Goal: Task Accomplishment & Management: Use online tool/utility

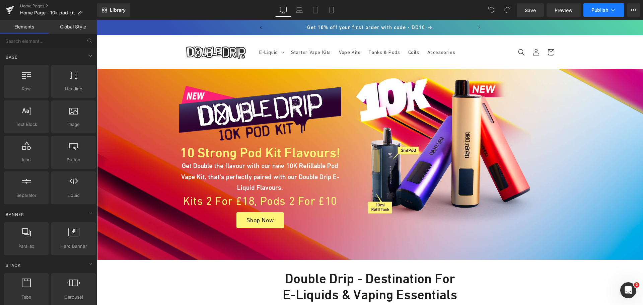
click at [611, 10] on icon at bounding box center [613, 10] width 7 height 7
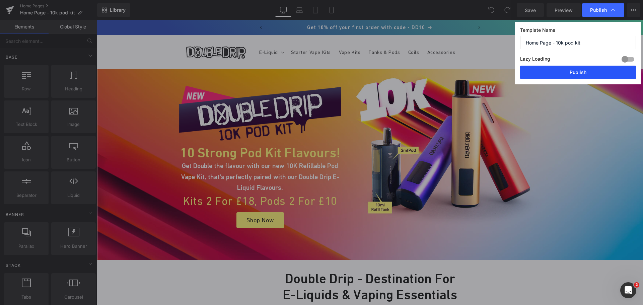
click at [609, 70] on button "Publish" at bounding box center [578, 72] width 116 height 13
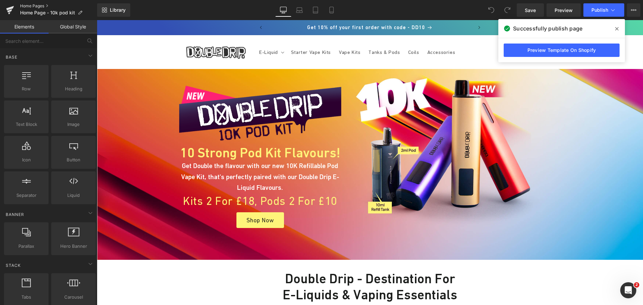
click at [35, 4] on link "Home Pages" at bounding box center [58, 5] width 77 height 5
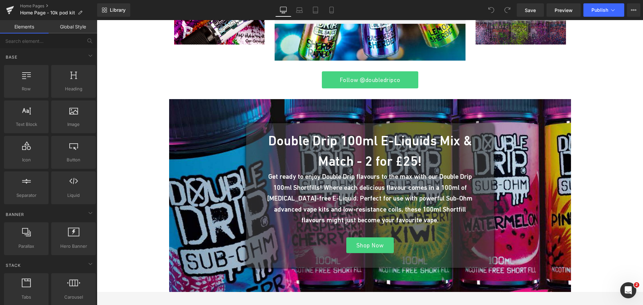
scroll to position [1005, 0]
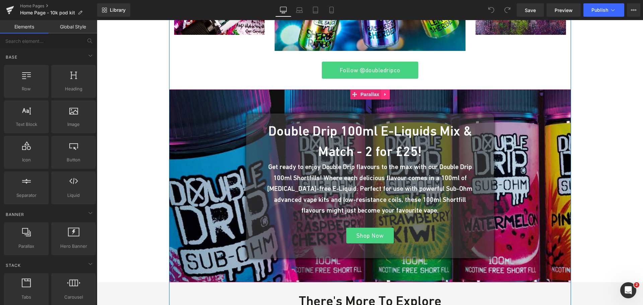
click at [385, 96] on icon at bounding box center [385, 94] width 5 height 5
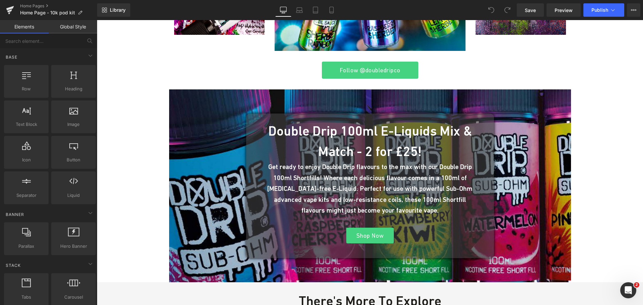
click at [623, 118] on div "Image 10 Strong Pod Kit Flavours! Heading Get Double the flavour with our new 1…" at bounding box center [370, 227] width 546 height 2327
click at [33, 6] on link "Home Pages" at bounding box center [58, 5] width 77 height 5
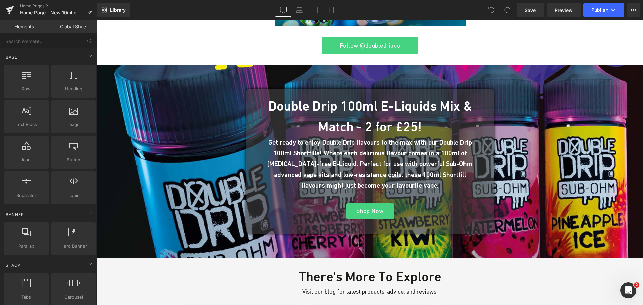
scroll to position [804, 0]
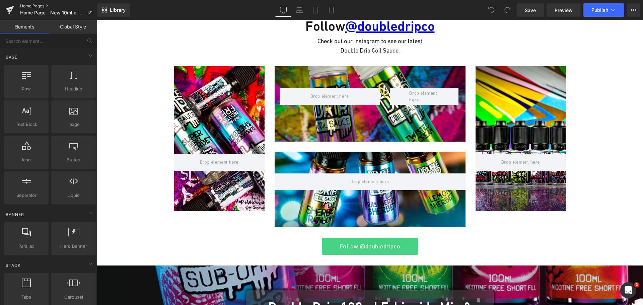
click at [32, 4] on link "Home Pages" at bounding box center [58, 5] width 77 height 5
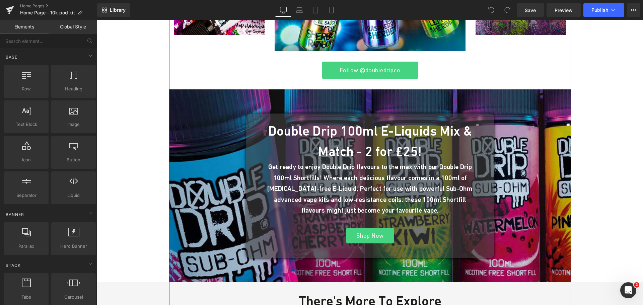
scroll to position [804, 0]
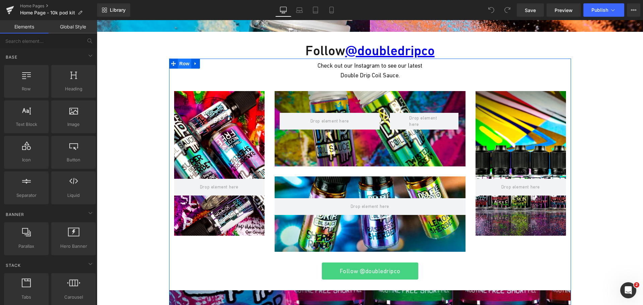
click at [179, 65] on span "Row" at bounding box center [184, 64] width 13 height 10
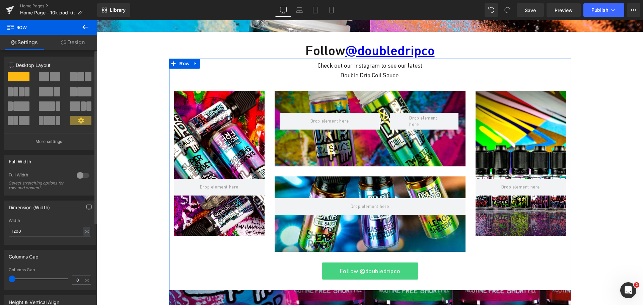
click at [81, 176] on div at bounding box center [83, 175] width 16 height 11
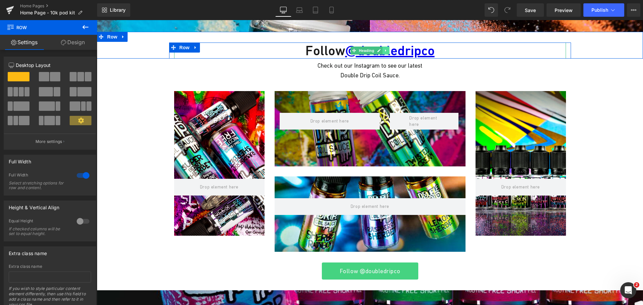
click at [385, 51] on icon at bounding box center [386, 51] width 4 height 4
click at [388, 51] on icon at bounding box center [390, 51] width 4 height 4
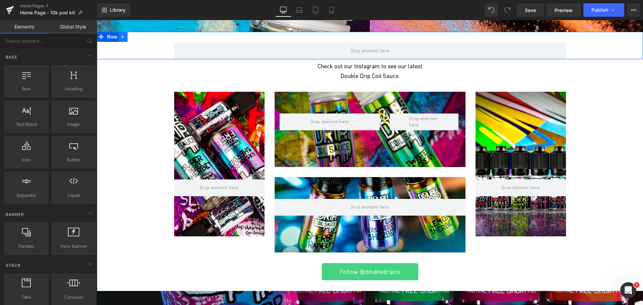
click at [124, 40] on link at bounding box center [123, 37] width 9 height 10
click at [140, 37] on icon at bounding box center [140, 37] width 5 height 5
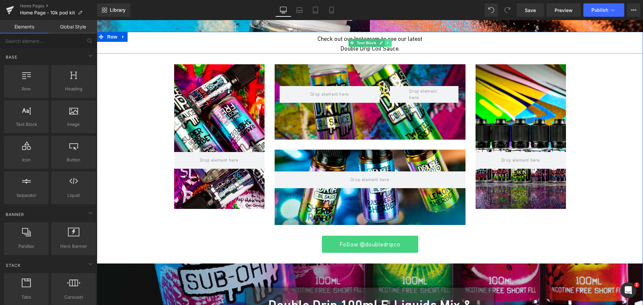
click at [387, 44] on icon at bounding box center [388, 43] width 4 height 4
click at [390, 44] on icon at bounding box center [392, 43] width 4 height 4
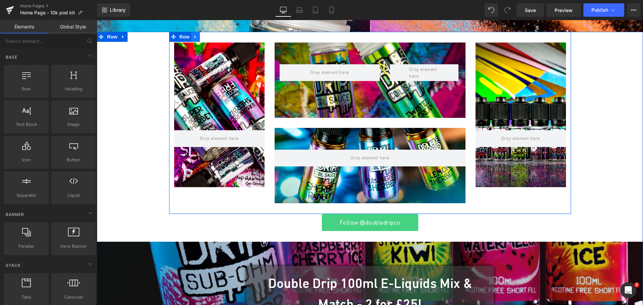
click at [194, 37] on icon at bounding box center [195, 37] width 5 height 5
click at [211, 37] on icon at bounding box center [213, 37] width 5 height 5
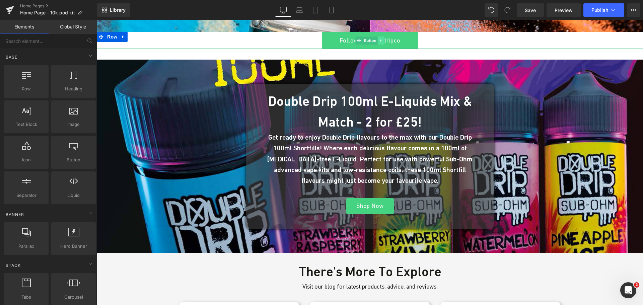
click at [379, 40] on icon at bounding box center [381, 41] width 4 height 4
click at [383, 41] on icon at bounding box center [385, 41] width 4 height 4
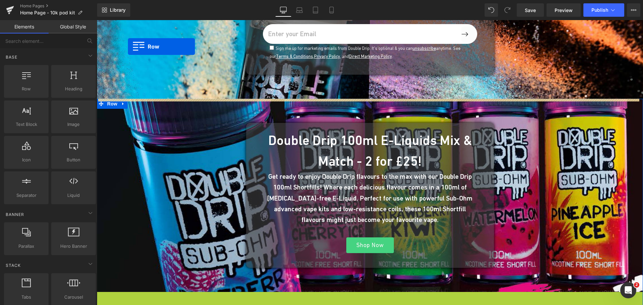
scroll to position [724, 0]
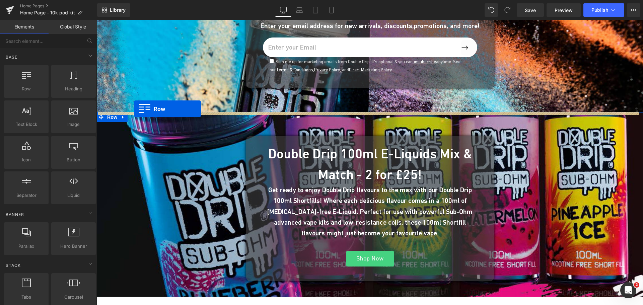
drag, startPoint x: 100, startPoint y: 232, endPoint x: 135, endPoint y: 111, distance: 125.7
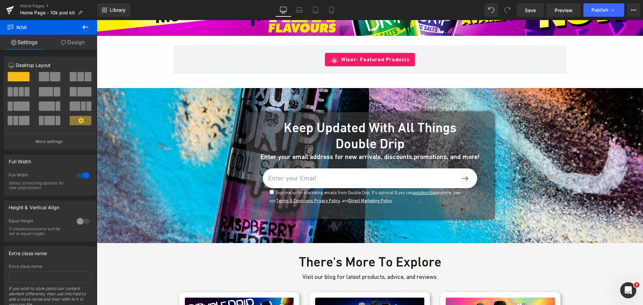
scroll to position [623, 0]
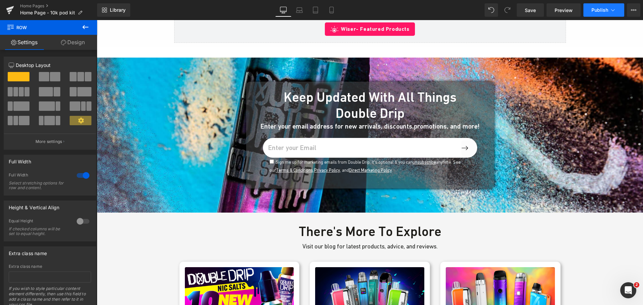
click at [605, 10] on span "Publish" at bounding box center [600, 9] width 17 height 5
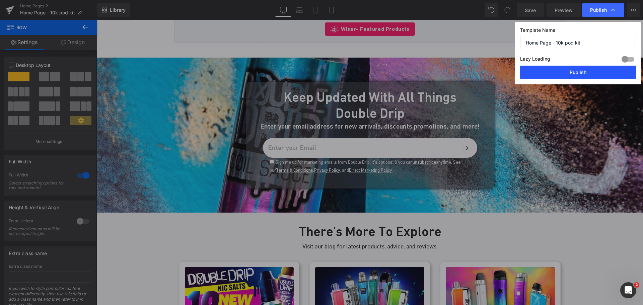
click at [569, 69] on button "Publish" at bounding box center [578, 72] width 116 height 13
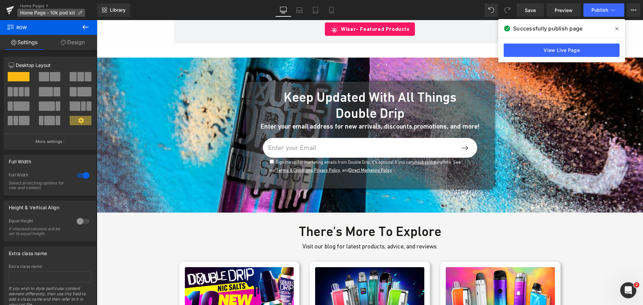
drag, startPoint x: 32, startPoint y: 6, endPoint x: 32, endPoint y: 11, distance: 5.4
click at [32, 6] on link "Home Pages" at bounding box center [58, 5] width 77 height 5
